Goal: Task Accomplishment & Management: Manage account settings

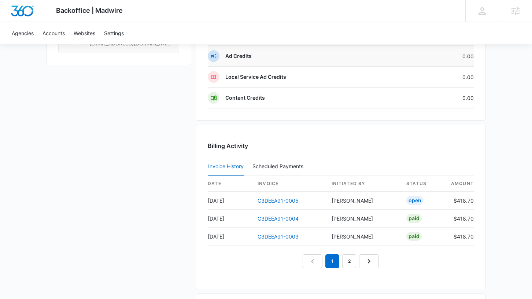
scroll to position [675, 0]
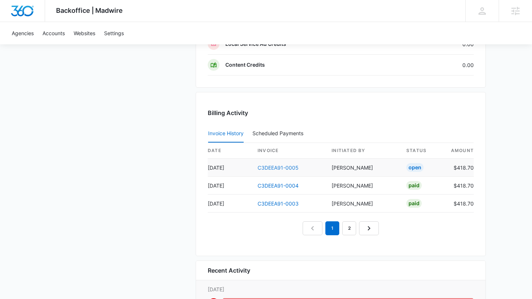
click at [283, 169] on link "C3DEEA91-0005" at bounding box center [278, 168] width 41 height 6
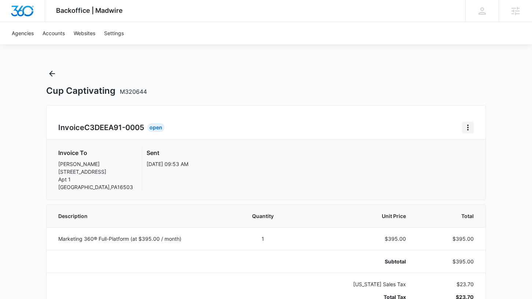
click at [466, 129] on icon "Home" at bounding box center [467, 127] width 9 height 9
click at [485, 162] on button "Retry Payment" at bounding box center [496, 159] width 69 height 11
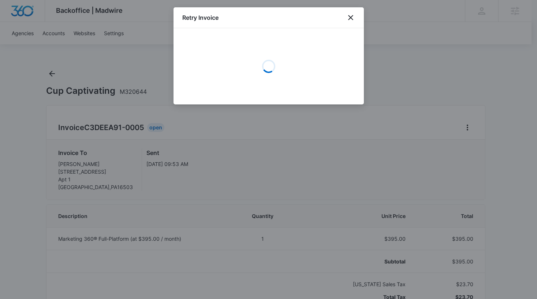
select select "pm_1RVymCA4n8RTgNjUb4OShfMp"
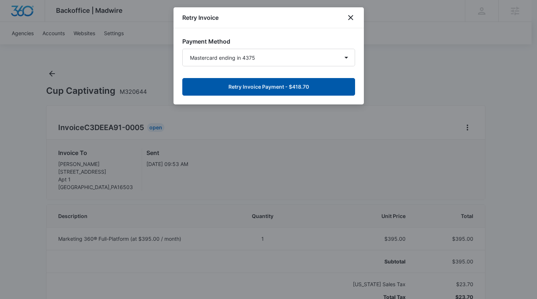
click at [273, 91] on button "Retry Invoice Payment - $418.70" at bounding box center [268, 87] width 173 height 18
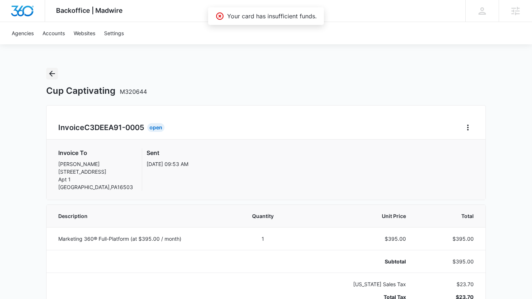
click at [54, 76] on icon "Back" at bounding box center [52, 73] width 9 height 9
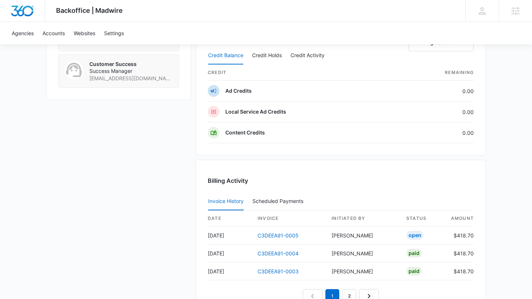
scroll to position [667, 0]
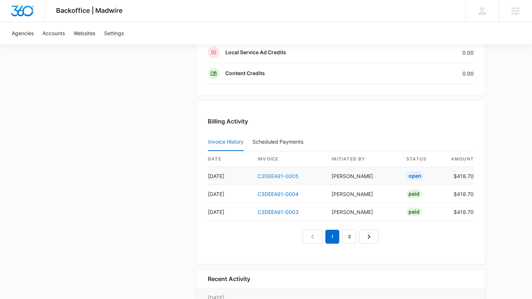
click at [274, 176] on link "C3DEEA91-0005" at bounding box center [278, 176] width 41 height 6
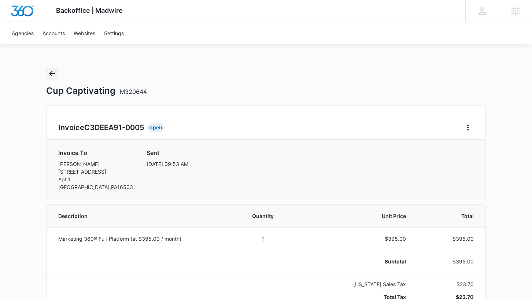
click at [52, 75] on icon "Back" at bounding box center [52, 73] width 9 height 9
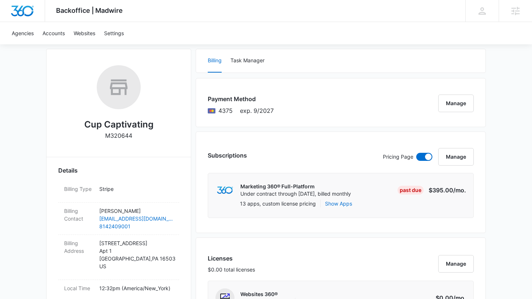
scroll to position [116, 0]
